Goal: Check status: Check status

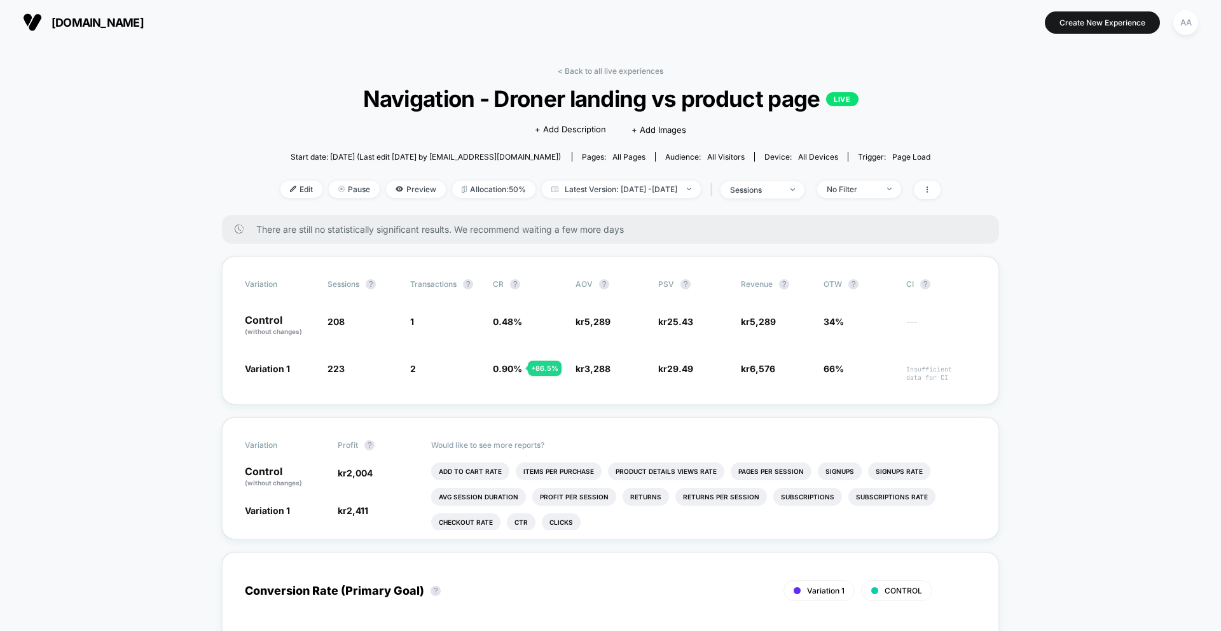
click at [598, 79] on div "< Back to all live experiences Navigation - Droner landing vs product page LIVE…" at bounding box center [610, 140] width 660 height 149
click at [595, 73] on link "< Back to all live experiences" at bounding box center [611, 71] width 106 height 10
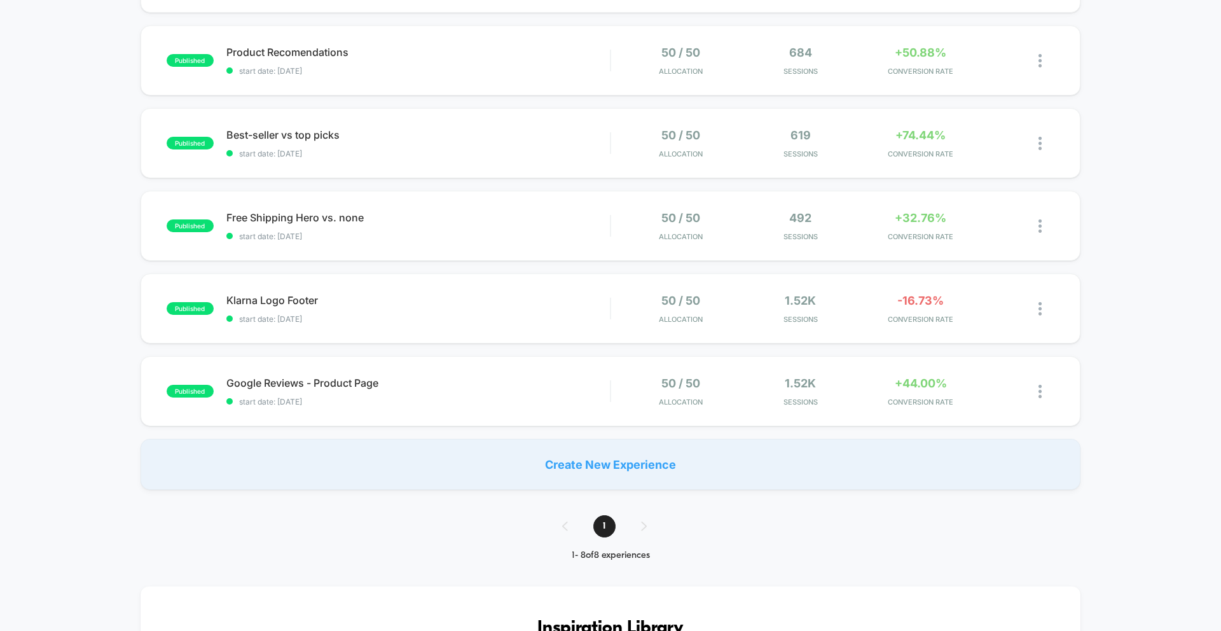
scroll to position [76, 0]
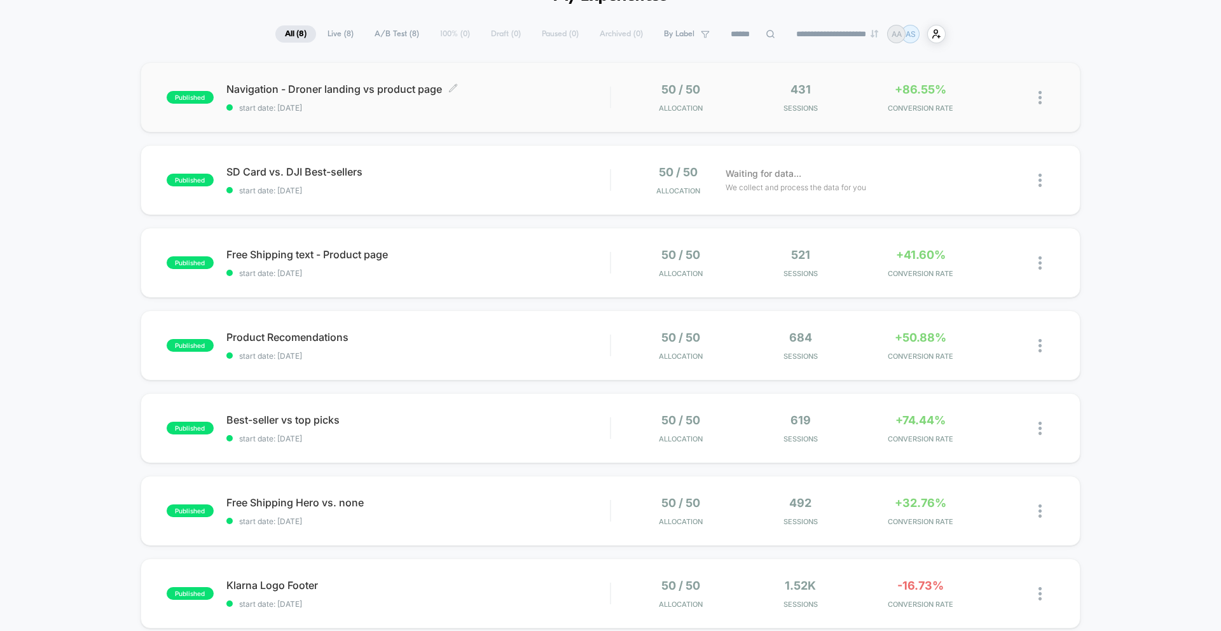
click at [445, 100] on div "Navigation - Droner landing vs product page Click to edit experience details Cl…" at bounding box center [418, 98] width 384 height 30
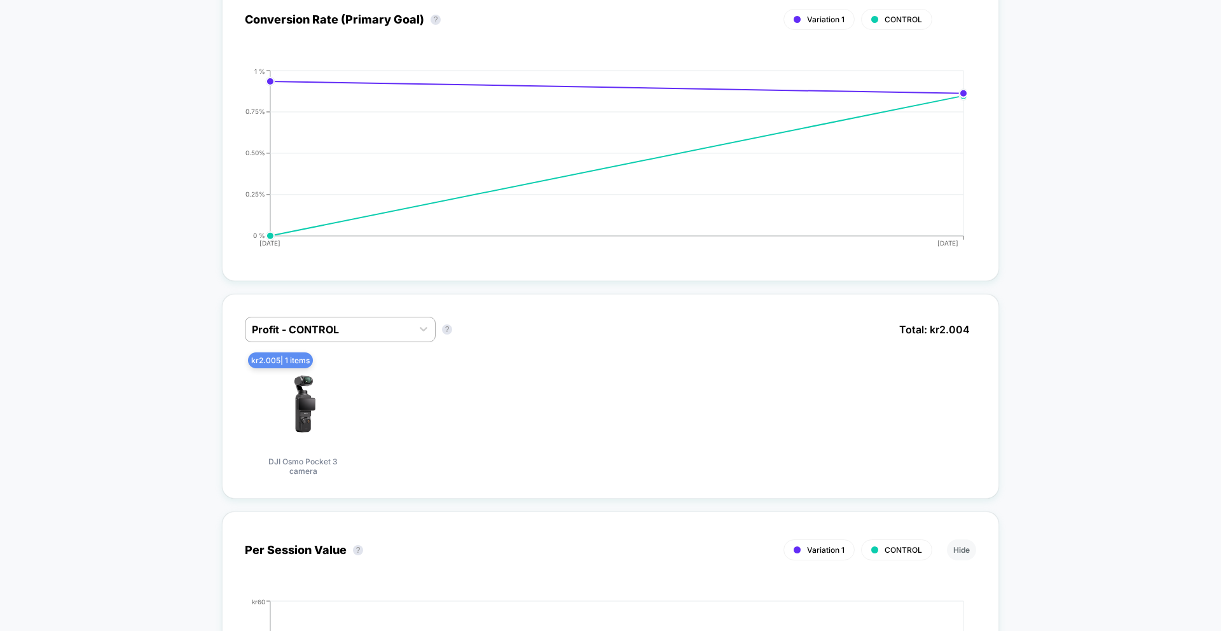
scroll to position [659, 0]
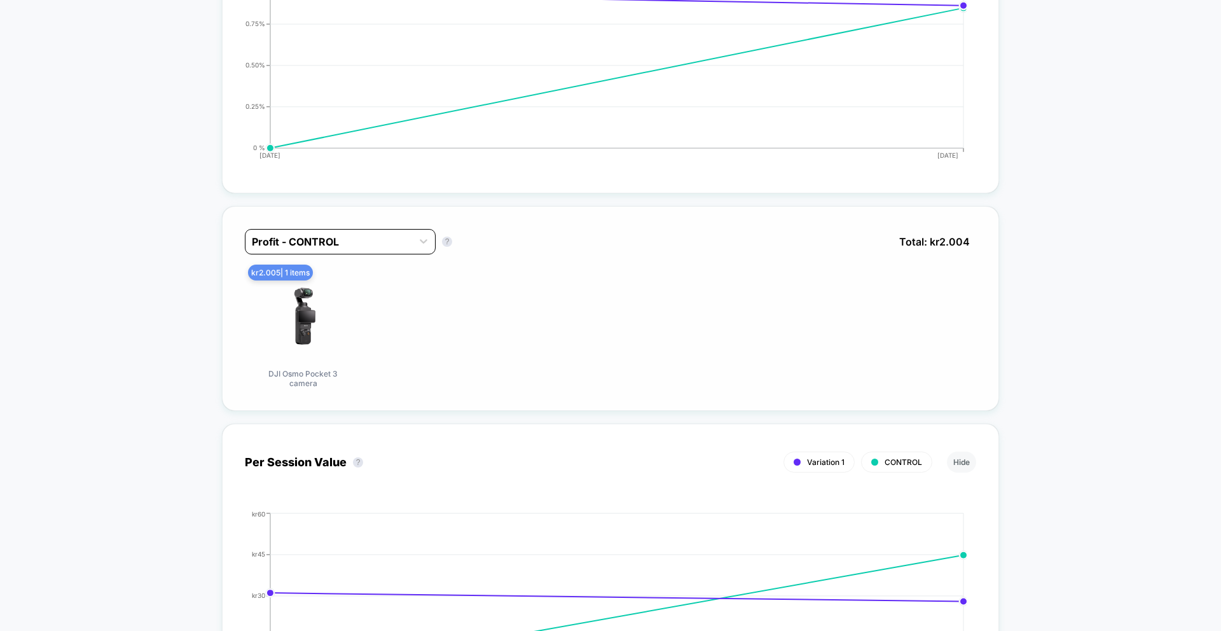
click at [382, 243] on div at bounding box center [329, 241] width 154 height 15
click at [367, 290] on div "Profit - Variation 1" at bounding box center [340, 296] width 191 height 23
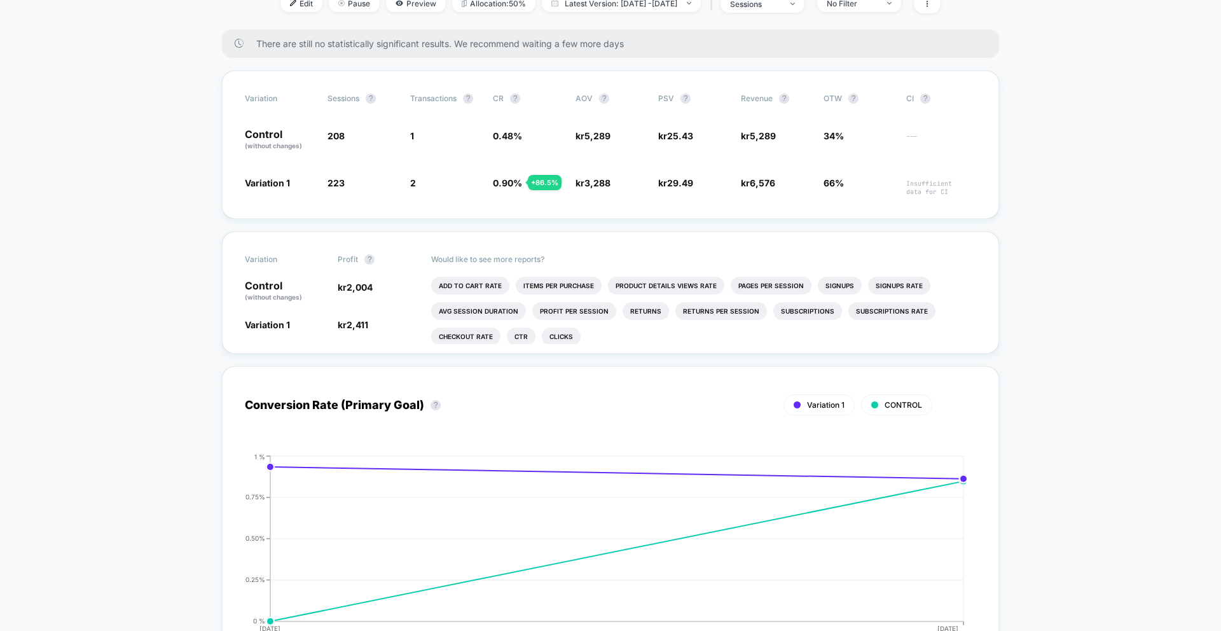
scroll to position [0, 0]
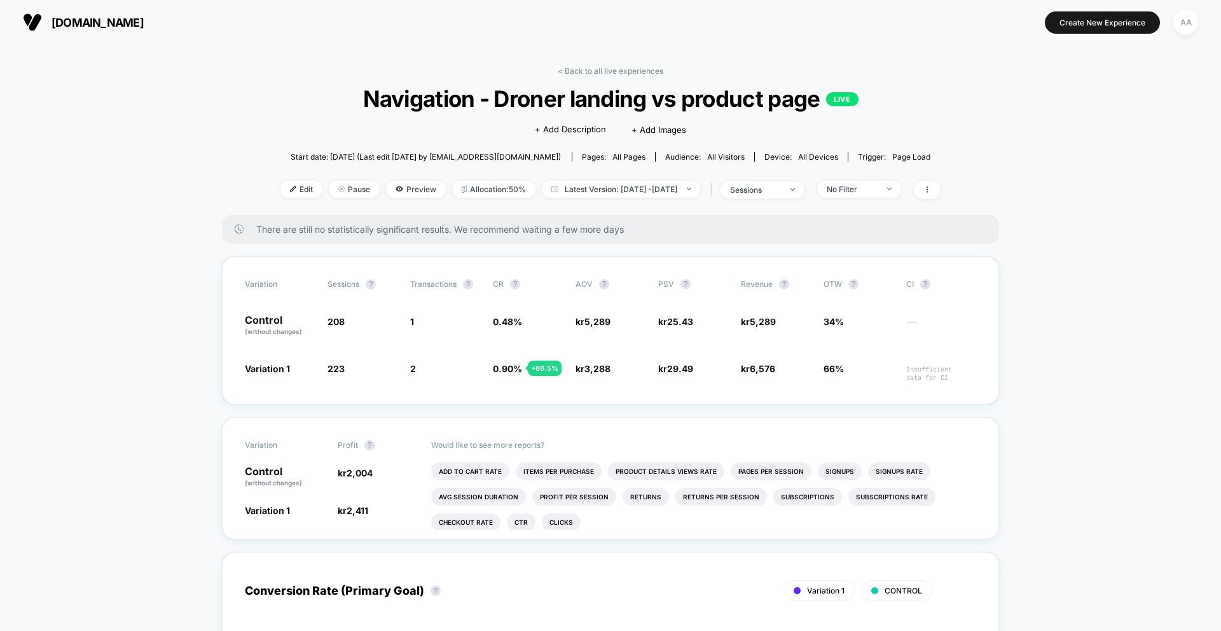
click at [135, 13] on button "[DOMAIN_NAME]" at bounding box center [83, 22] width 128 height 20
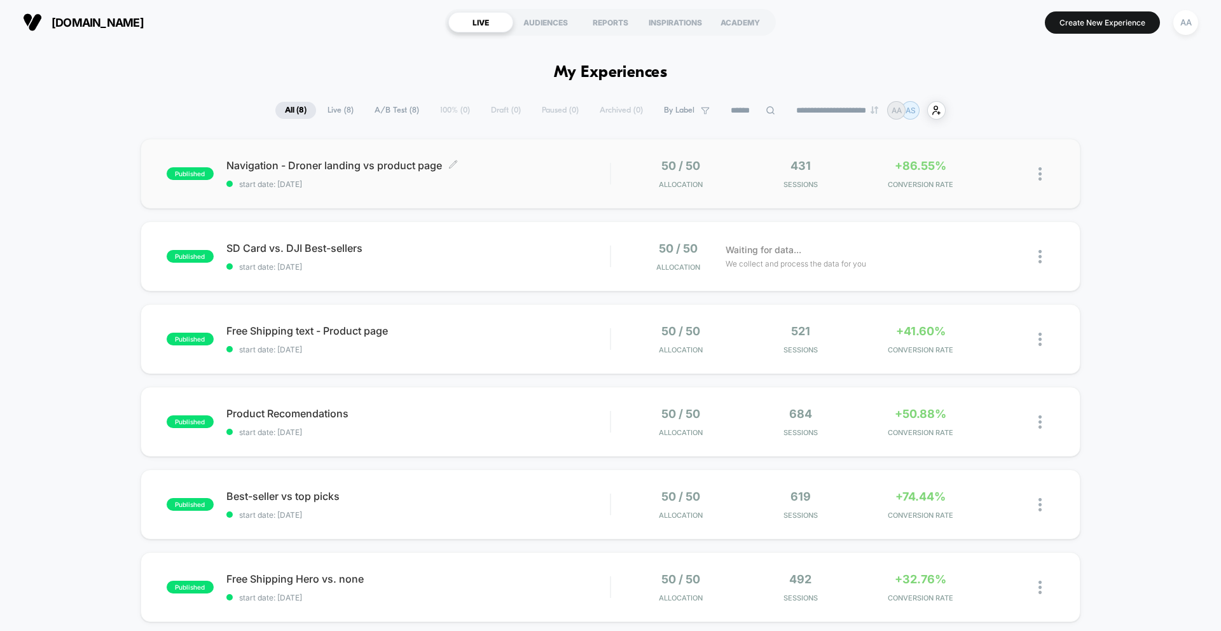
click at [271, 168] on span "Navigation - Droner landing vs product page Click to edit experience details" at bounding box center [418, 165] width 384 height 13
click at [327, 172] on span "Navigation - Droner landing vs product page Click to edit experience details" at bounding box center [418, 165] width 384 height 13
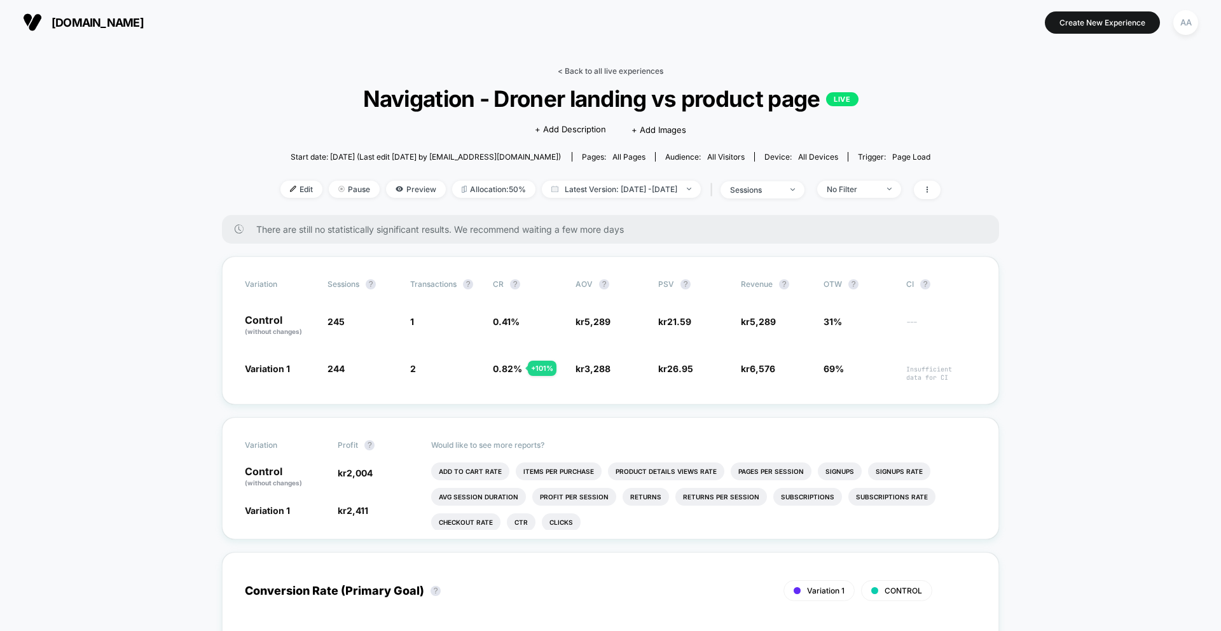
click at [620, 76] on div "< Back to all live experiences Navigation - Droner landing vs product page LIVE…" at bounding box center [610, 140] width 660 height 149
click at [618, 75] on link "< Back to all live experiences" at bounding box center [611, 71] width 106 height 10
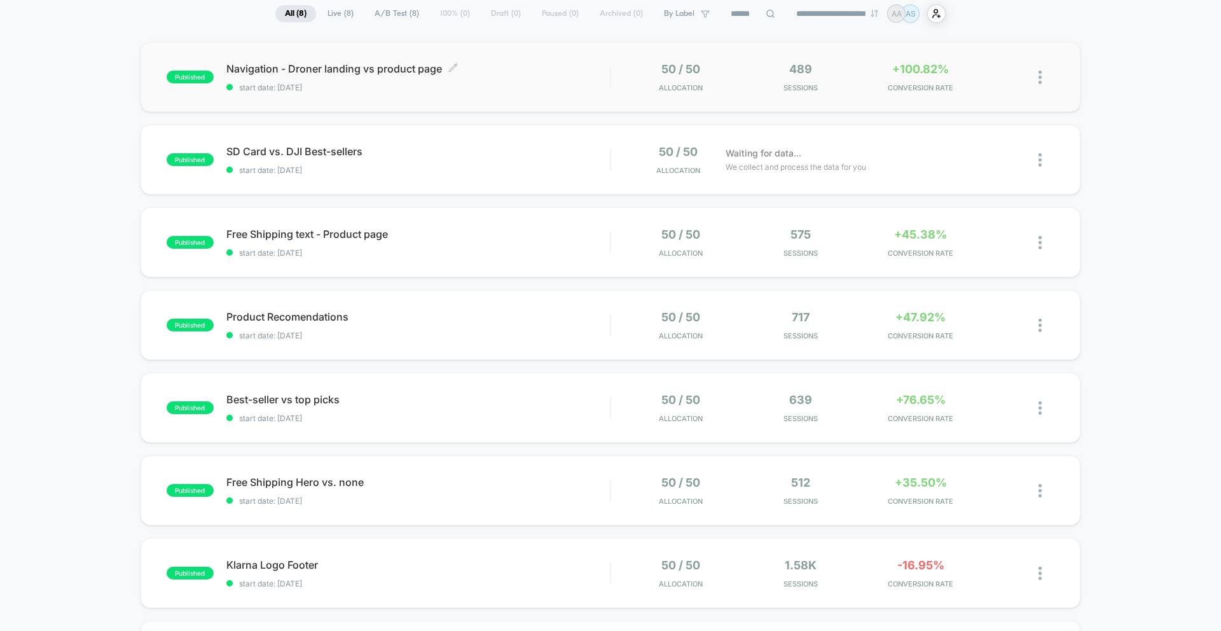
scroll to position [226, 0]
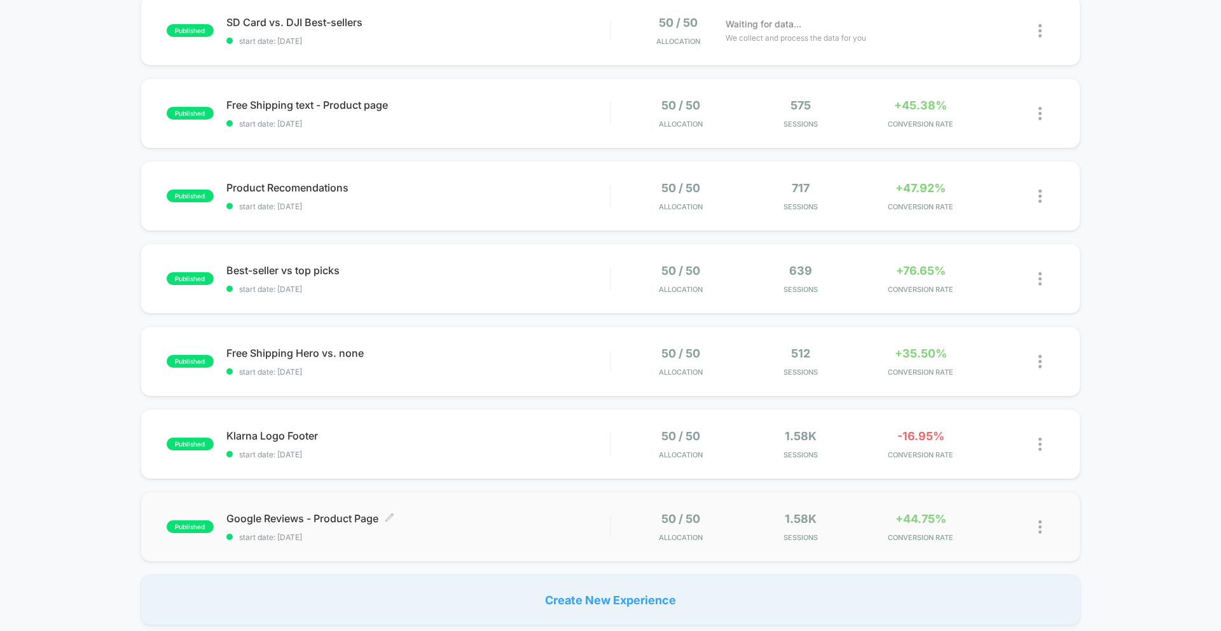
click at [512, 529] on div "Google Reviews - Product Page Click to edit experience details Click to edit ex…" at bounding box center [418, 527] width 384 height 30
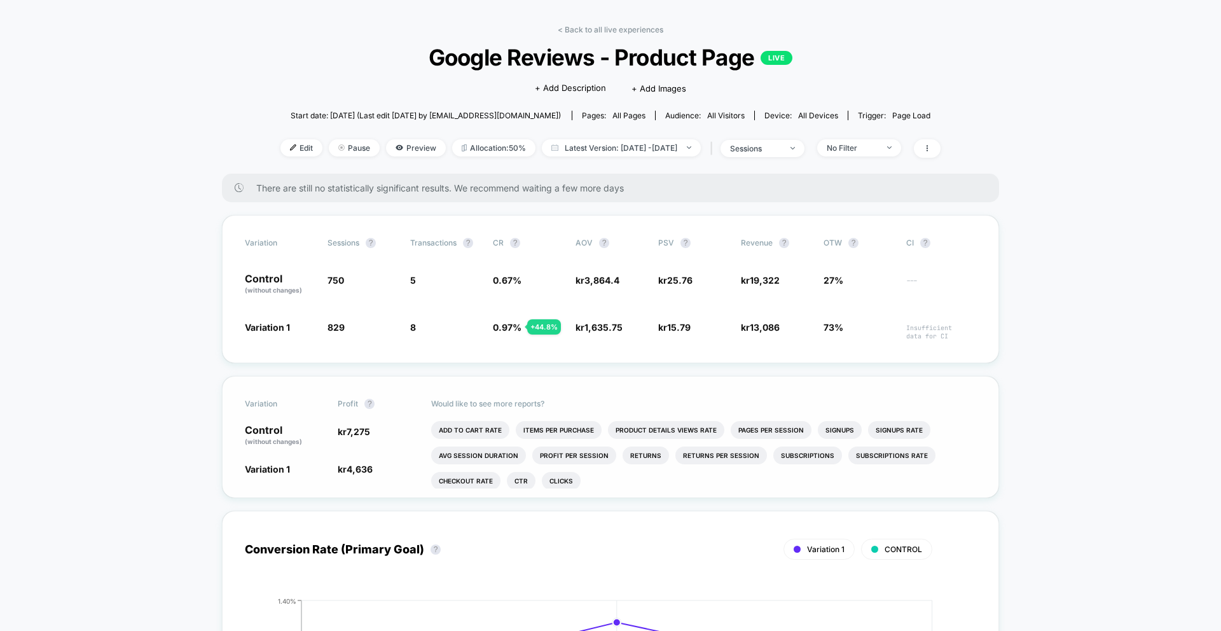
scroll to position [43, 0]
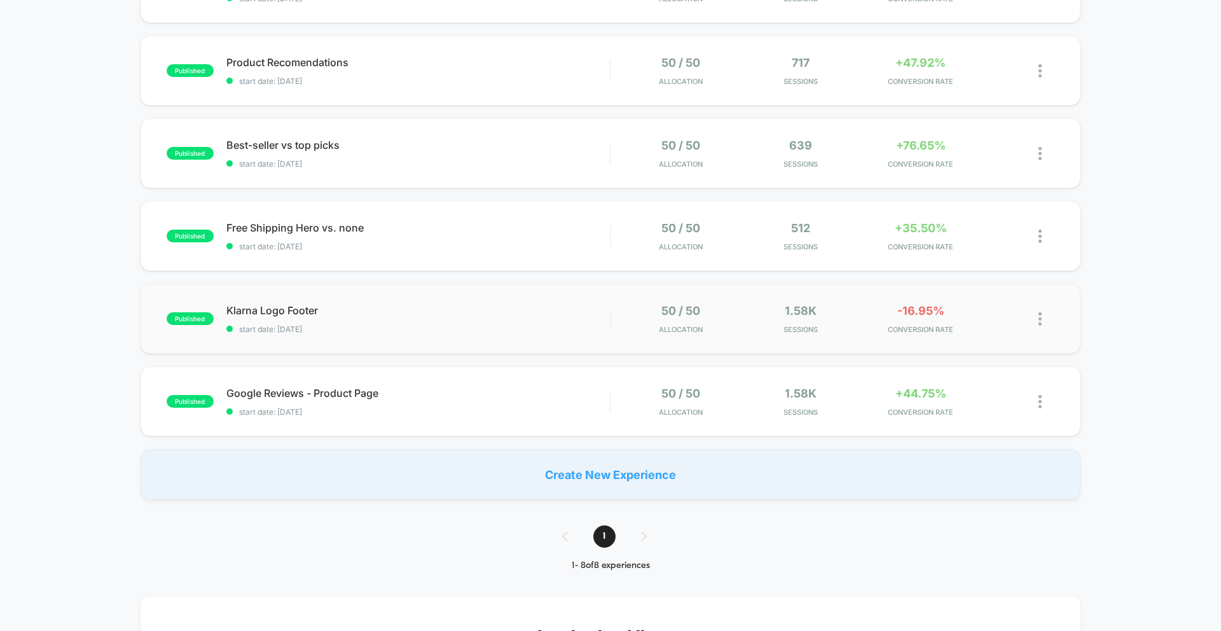
scroll to position [350, 0]
click at [431, 330] on span "start date: [DATE]" at bounding box center [418, 331] width 384 height 10
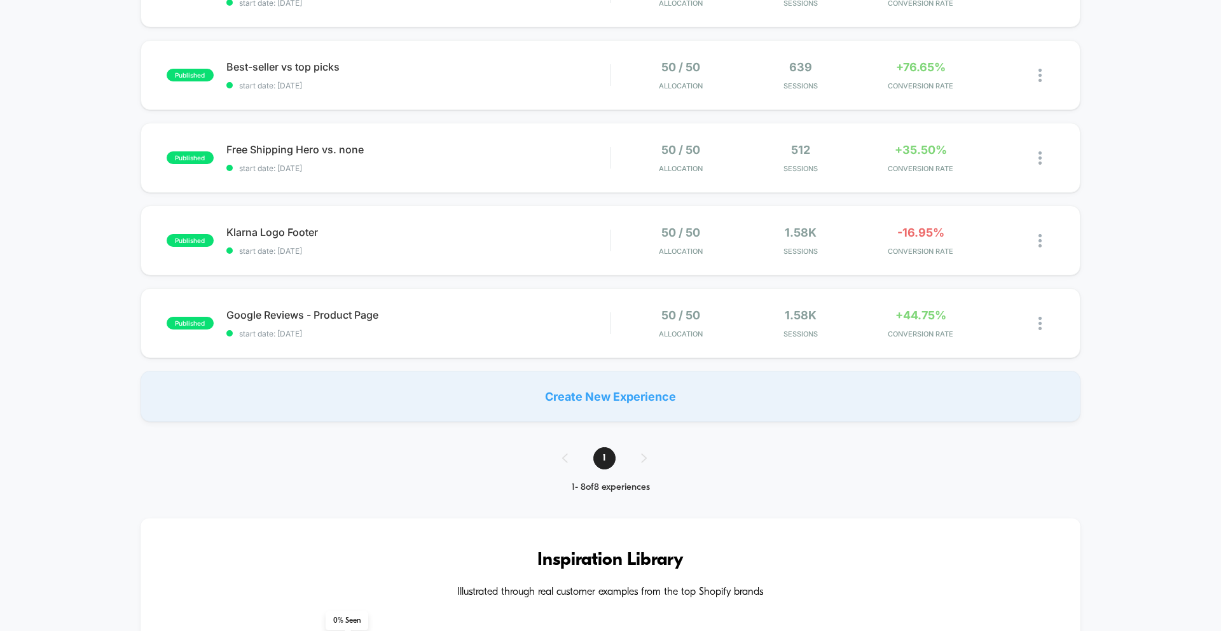
scroll to position [413, 0]
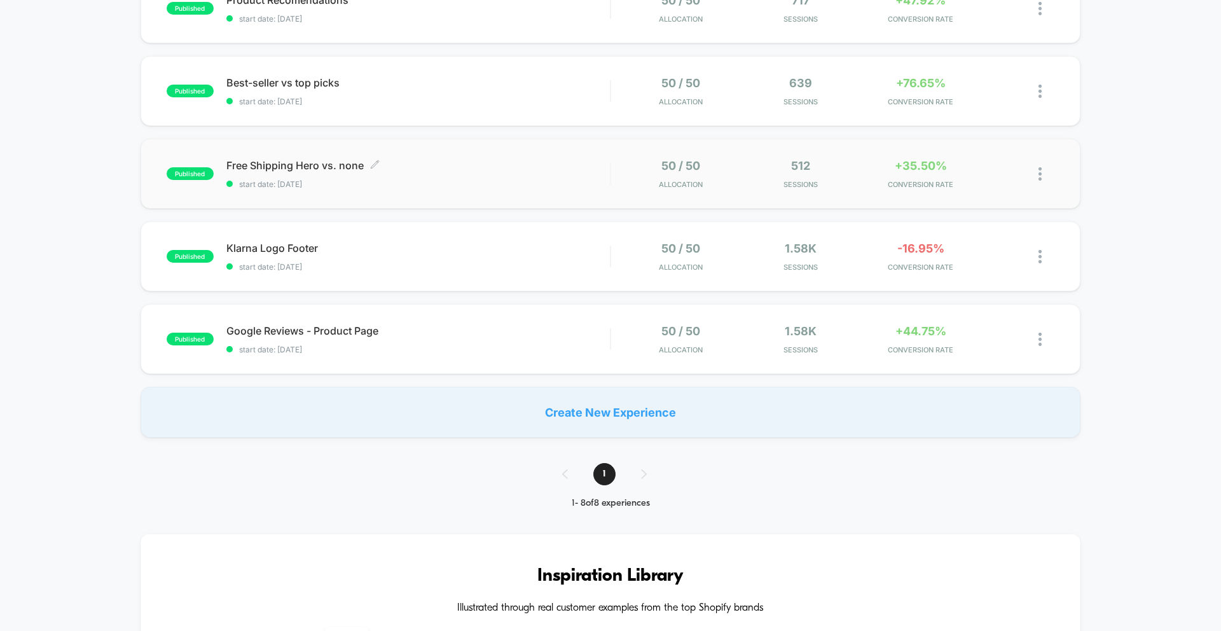
click at [387, 184] on span "start date: [DATE]" at bounding box center [418, 184] width 384 height 10
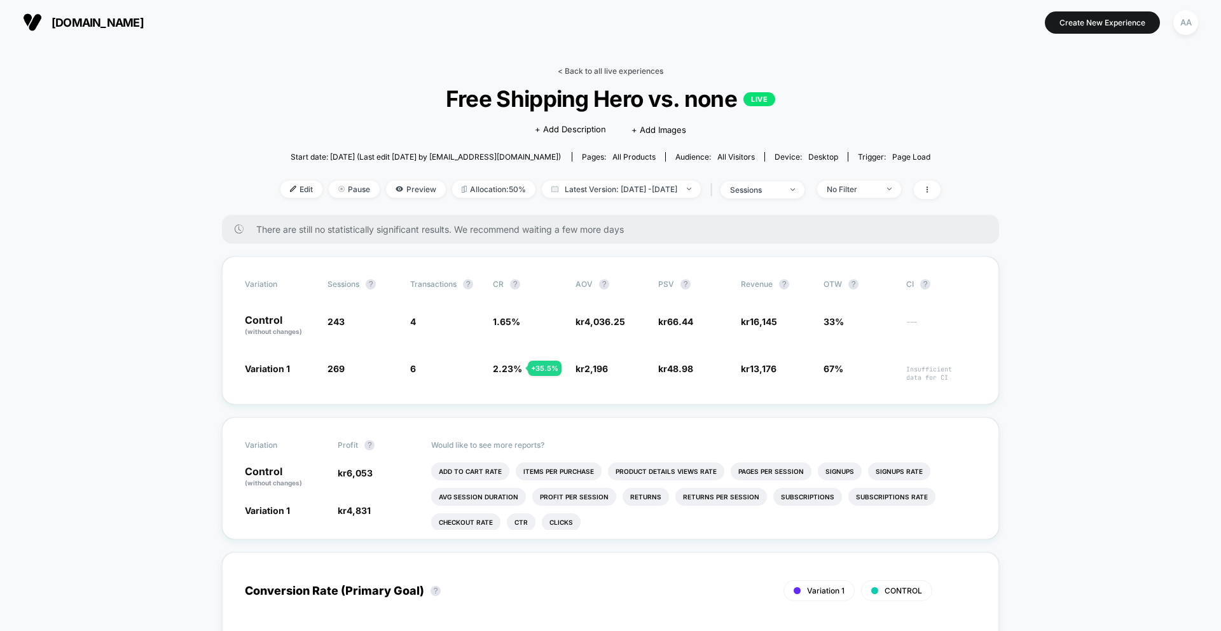
click at [605, 66] on link "< Back to all live experiences" at bounding box center [611, 71] width 106 height 10
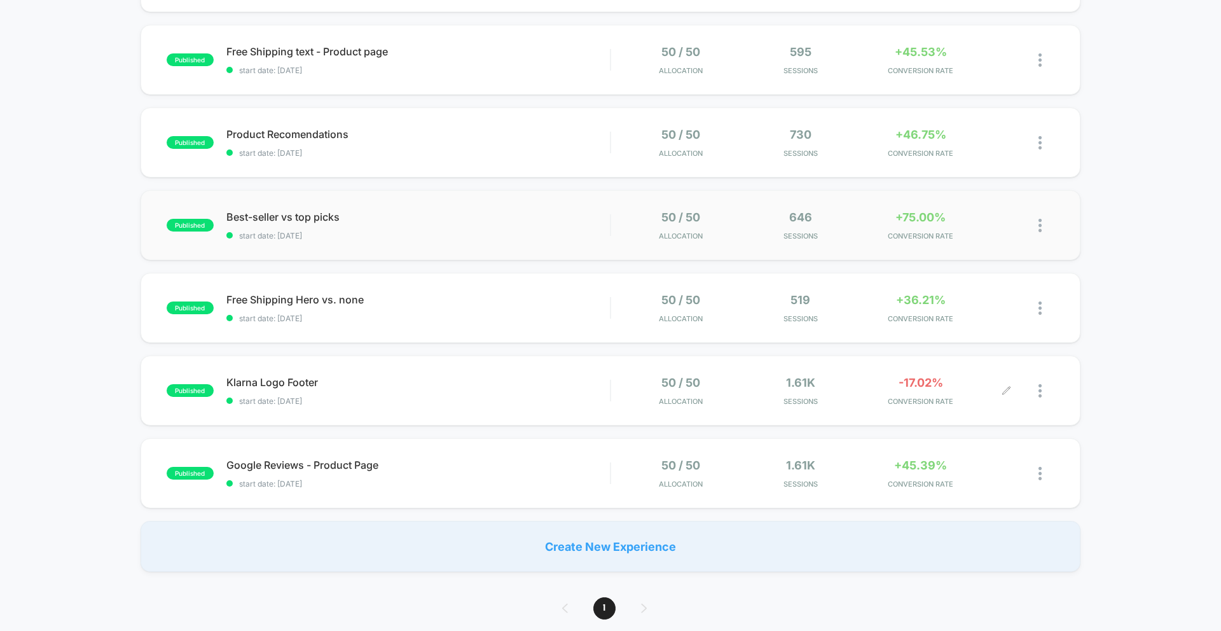
scroll to position [298, 0]
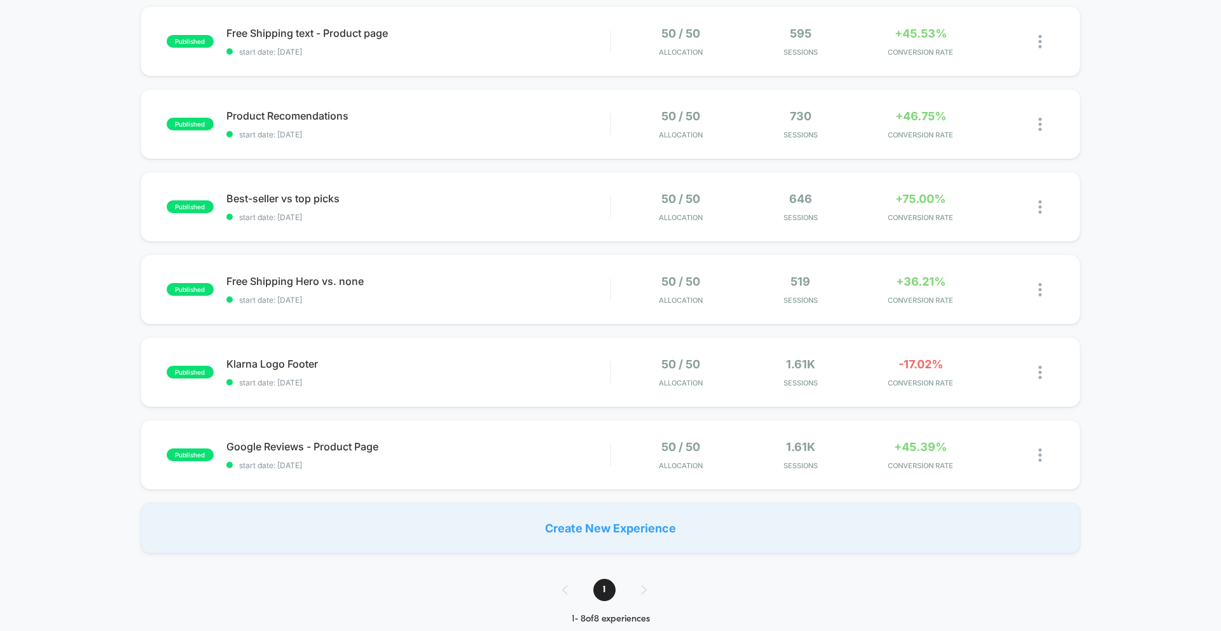
drag, startPoint x: 621, startPoint y: 203, endPoint x: 605, endPoint y: 202, distance: 15.9
click at [621, 202] on div "50 / 50 Allocation 646 Sessions +75.00% CONVERSION RATE" at bounding box center [832, 207] width 443 height 30
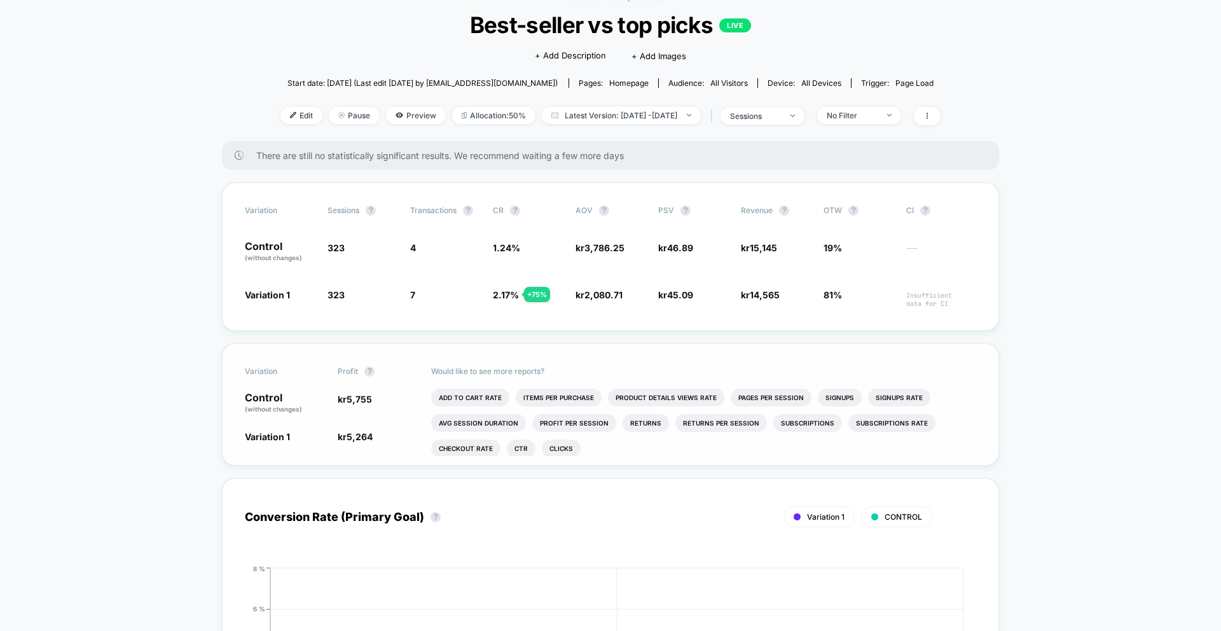
scroll to position [79, 0]
